Goal: Task Accomplishment & Management: Use online tool/utility

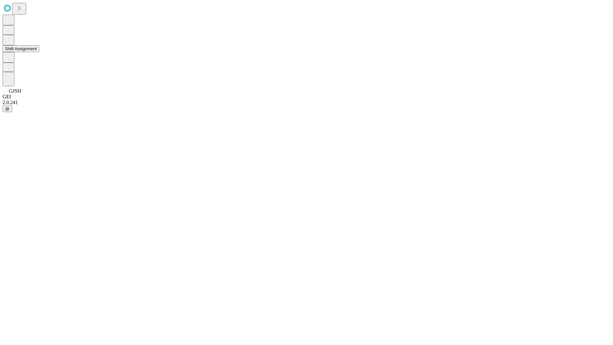
click at [39, 52] on button "Shift Assignment" at bounding box center [21, 48] width 37 height 7
